Goal: Task Accomplishment & Management: Manage account settings

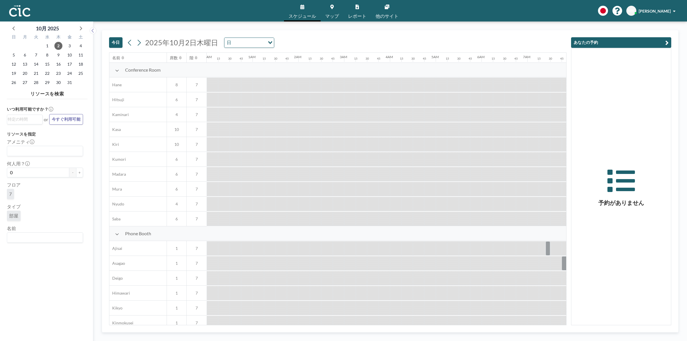
scroll to position [0, 492]
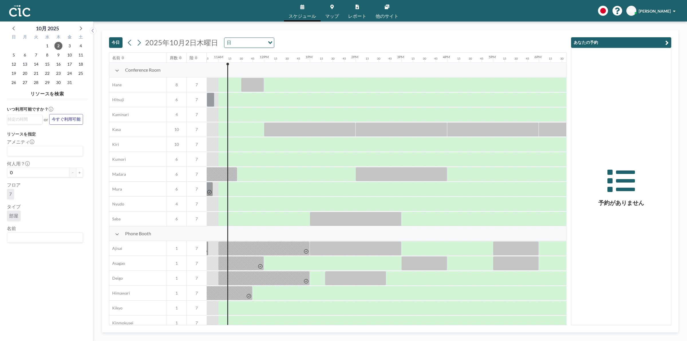
click at [331, 12] on link "マップ" at bounding box center [332, 10] width 23 height 21
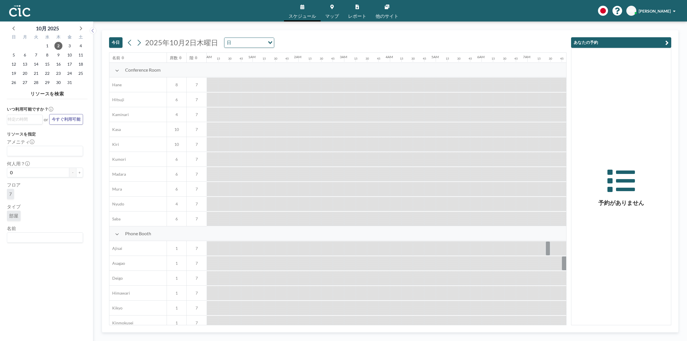
scroll to position [0, 492]
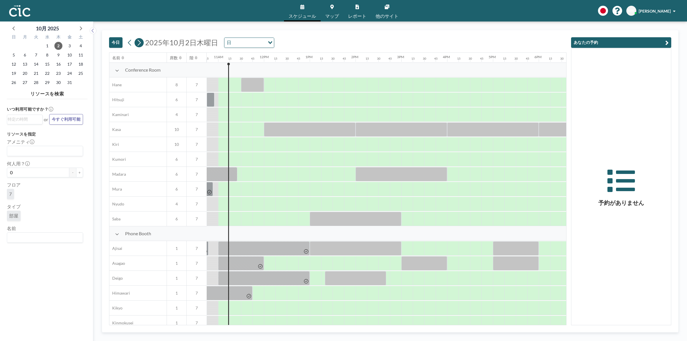
click at [142, 42] on icon at bounding box center [138, 42] width 5 height 9
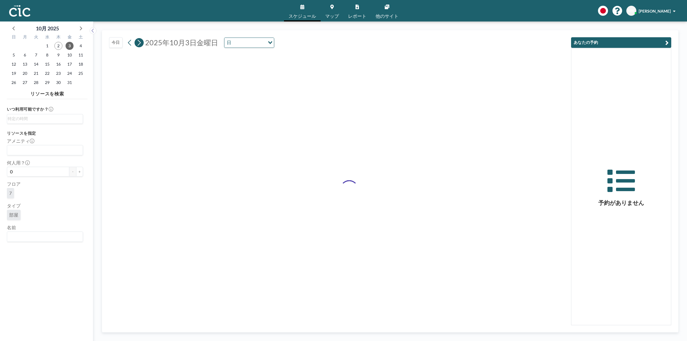
click at [142, 42] on icon at bounding box center [138, 42] width 5 height 9
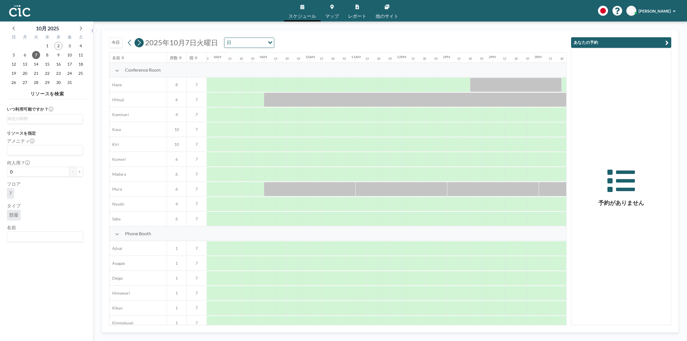
click at [142, 42] on icon at bounding box center [138, 42] width 5 height 9
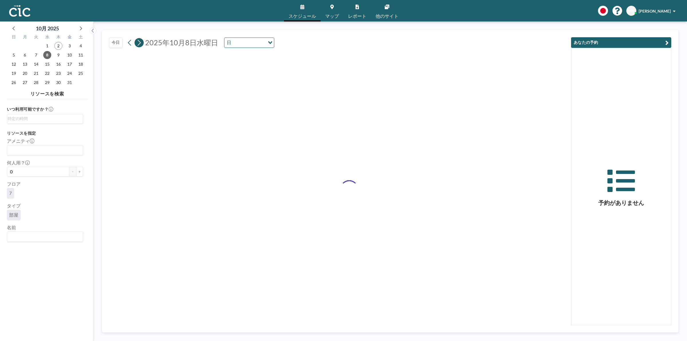
click at [142, 42] on icon at bounding box center [138, 42] width 5 height 9
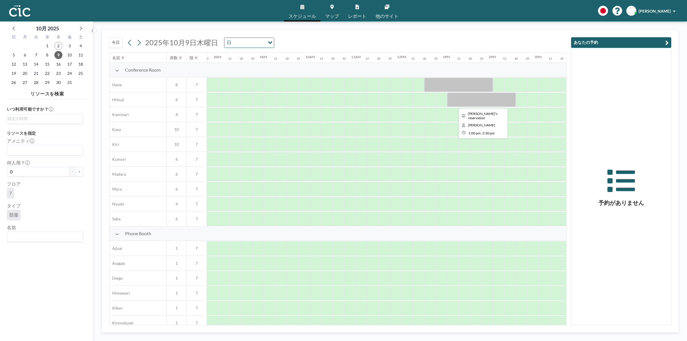
click at [480, 98] on div at bounding box center [481, 99] width 69 height 14
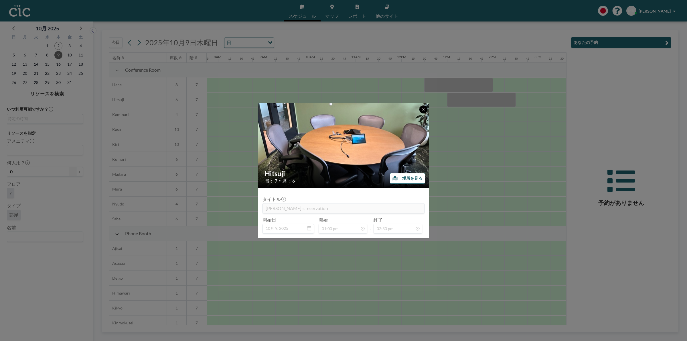
click at [423, 108] on icon at bounding box center [423, 109] width 3 height 3
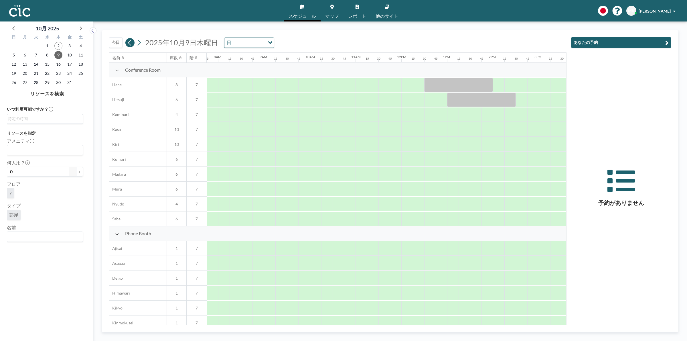
click at [131, 42] on icon at bounding box center [129, 42] width 5 height 9
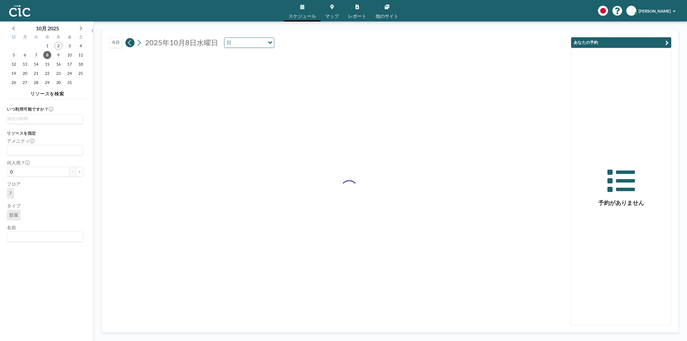
click at [131, 42] on icon at bounding box center [129, 42] width 5 height 9
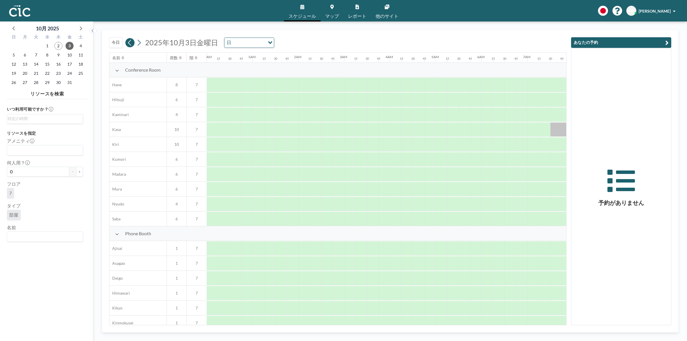
scroll to position [0, 355]
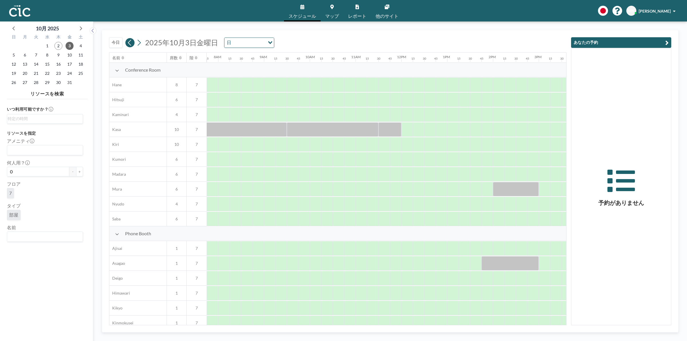
click at [131, 42] on icon at bounding box center [129, 42] width 5 height 9
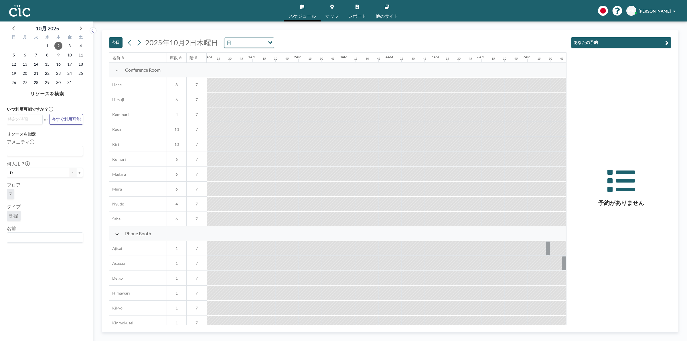
scroll to position [0, 492]
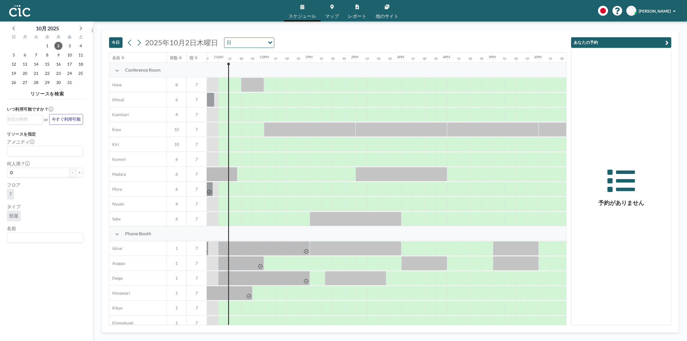
click at [335, 14] on span "マップ" at bounding box center [332, 16] width 14 height 5
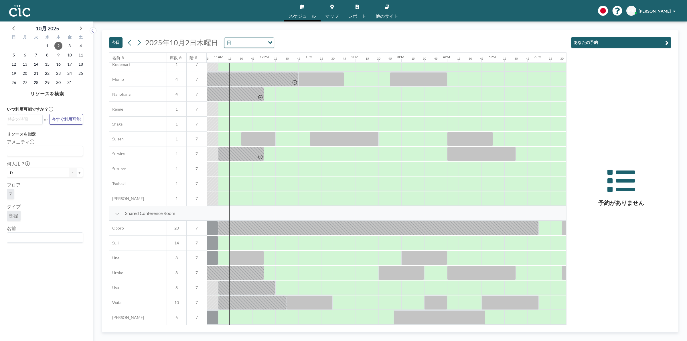
scroll to position [278, 492]
click at [331, 14] on span "マップ" at bounding box center [332, 16] width 14 height 5
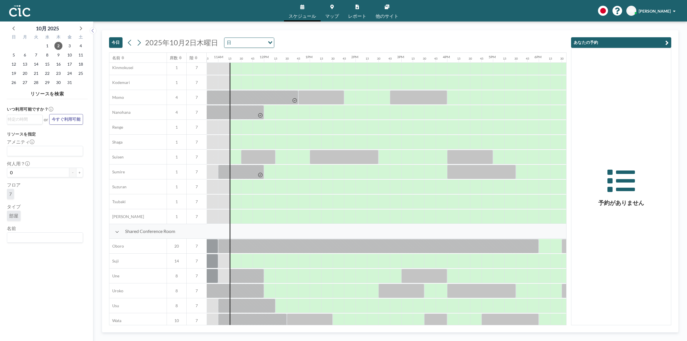
scroll to position [278, 492]
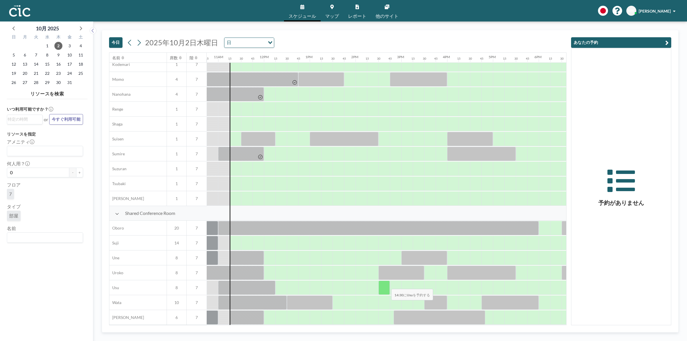
click at [387, 285] on div at bounding box center [383, 287] width 11 height 14
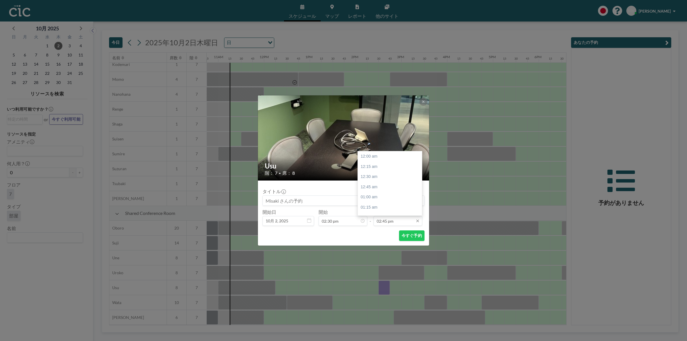
scroll to position [600, 0]
click at [376, 197] on div "03:45 pm" at bounding box center [392, 198] width 68 height 10
type input "03:45 pm"
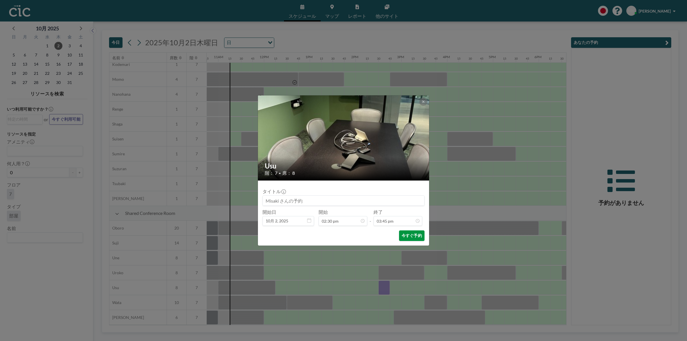
scroll to position [641, 0]
click at [415, 236] on button "今すぐ予約" at bounding box center [411, 235] width 25 height 11
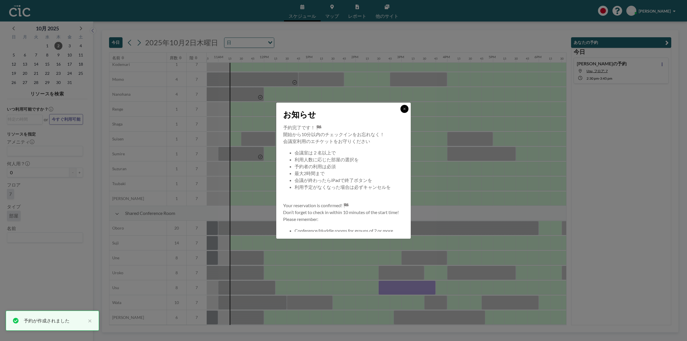
click at [404, 106] on button at bounding box center [404, 109] width 8 height 8
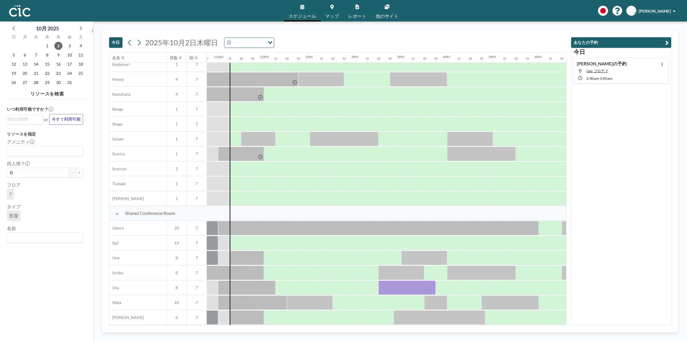
click at [334, 12] on link "マップ" at bounding box center [332, 10] width 23 height 21
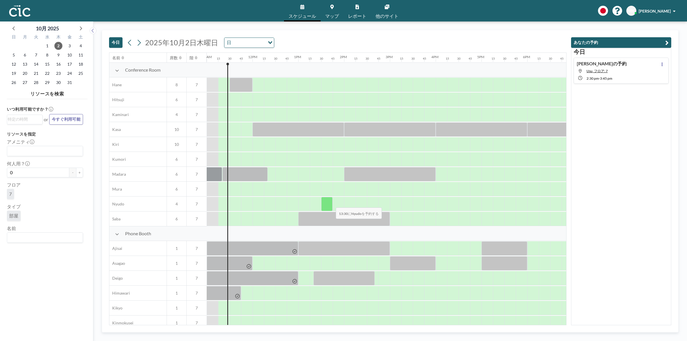
scroll to position [278, 504]
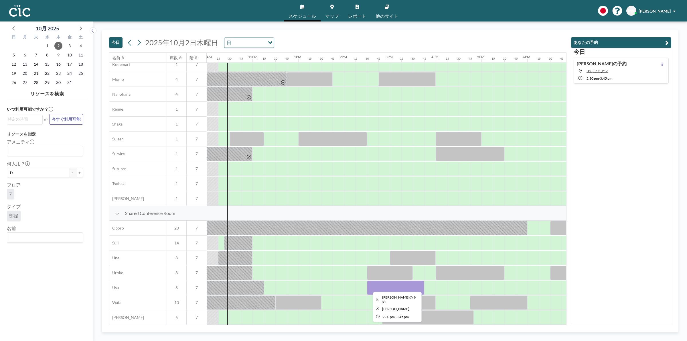
click at [387, 280] on div at bounding box center [395, 287] width 57 height 14
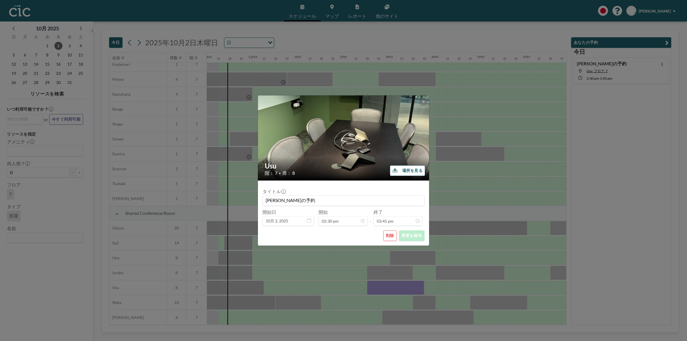
click at [386, 234] on button "削除" at bounding box center [389, 235] width 13 height 11
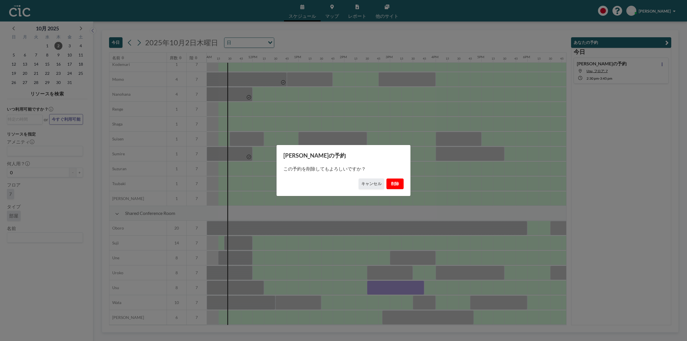
click at [393, 182] on button "削除" at bounding box center [394, 183] width 17 height 11
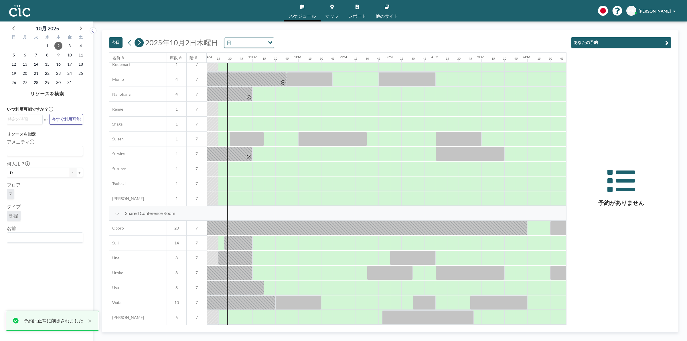
click at [139, 42] on icon at bounding box center [138, 42] width 5 height 9
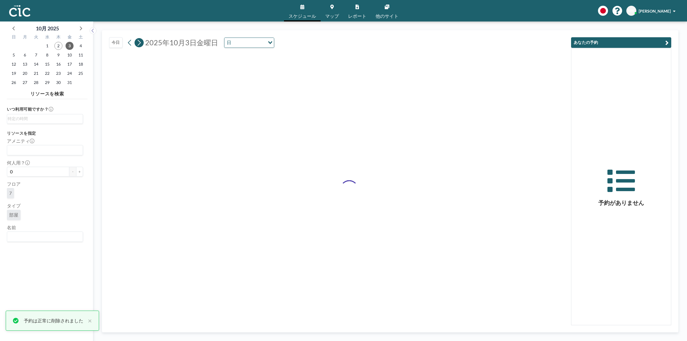
click at [139, 42] on icon at bounding box center [138, 42] width 5 height 9
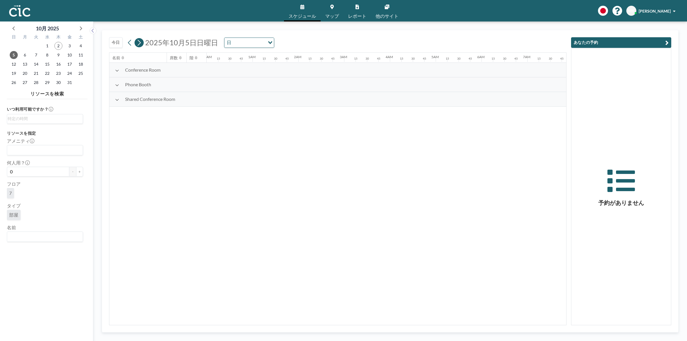
scroll to position [0, 355]
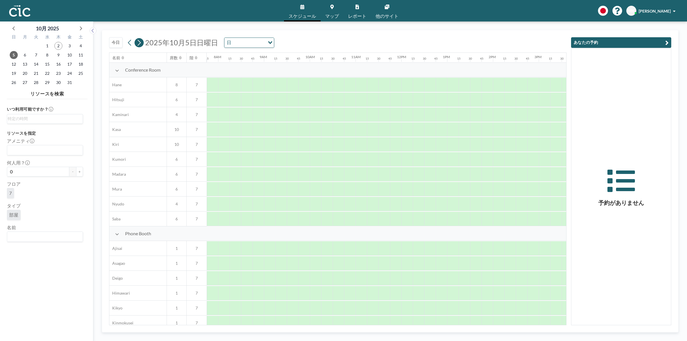
click at [139, 42] on icon at bounding box center [138, 42] width 5 height 9
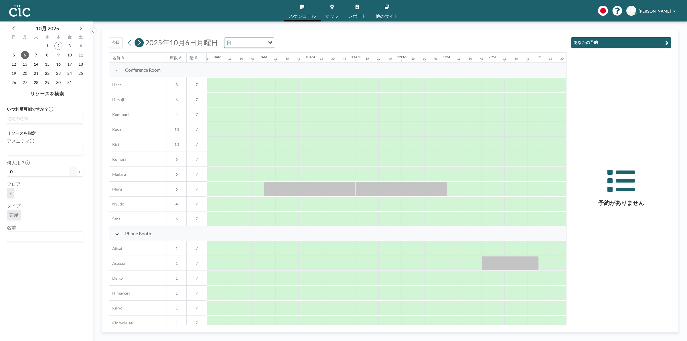
click at [139, 42] on icon at bounding box center [138, 42] width 5 height 9
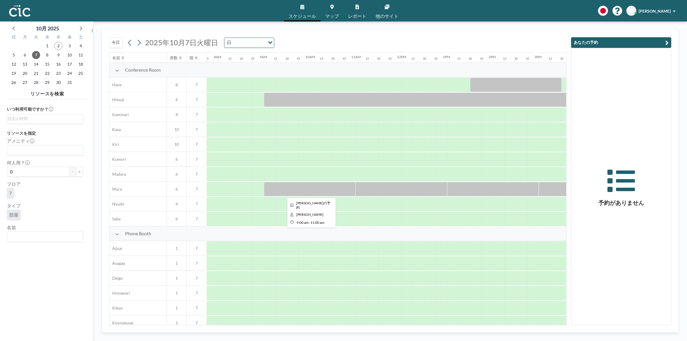
scroll to position [278, 355]
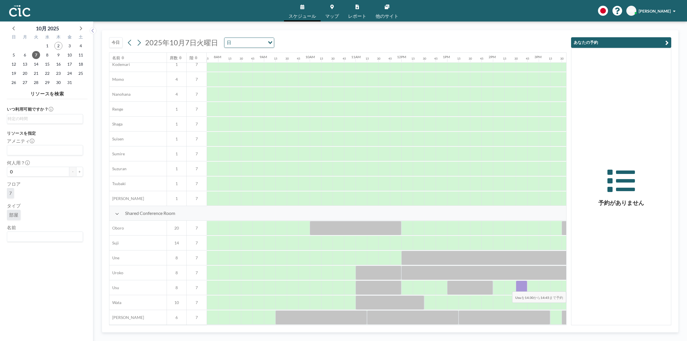
click at [522, 288] on div at bounding box center [521, 287] width 11 height 14
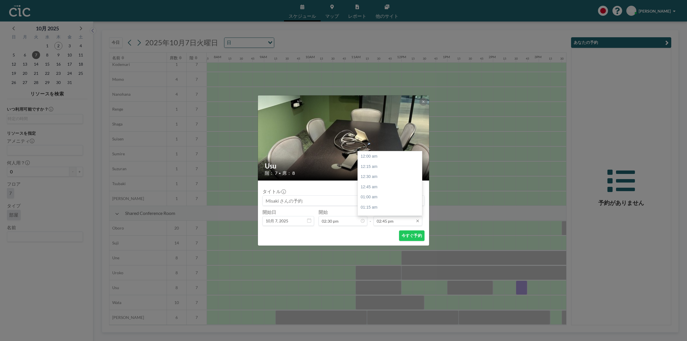
scroll to position [600, 0]
click at [380, 186] on div "03:30 pm" at bounding box center [392, 188] width 68 height 10
type input "03:30 pm"
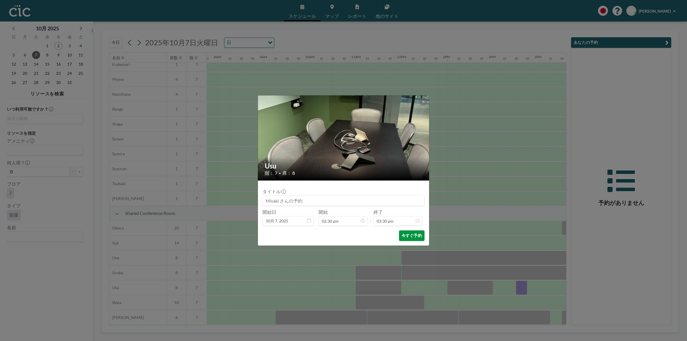
click at [408, 237] on button "今すぐ予約" at bounding box center [411, 235] width 25 height 11
